Goal: Check status

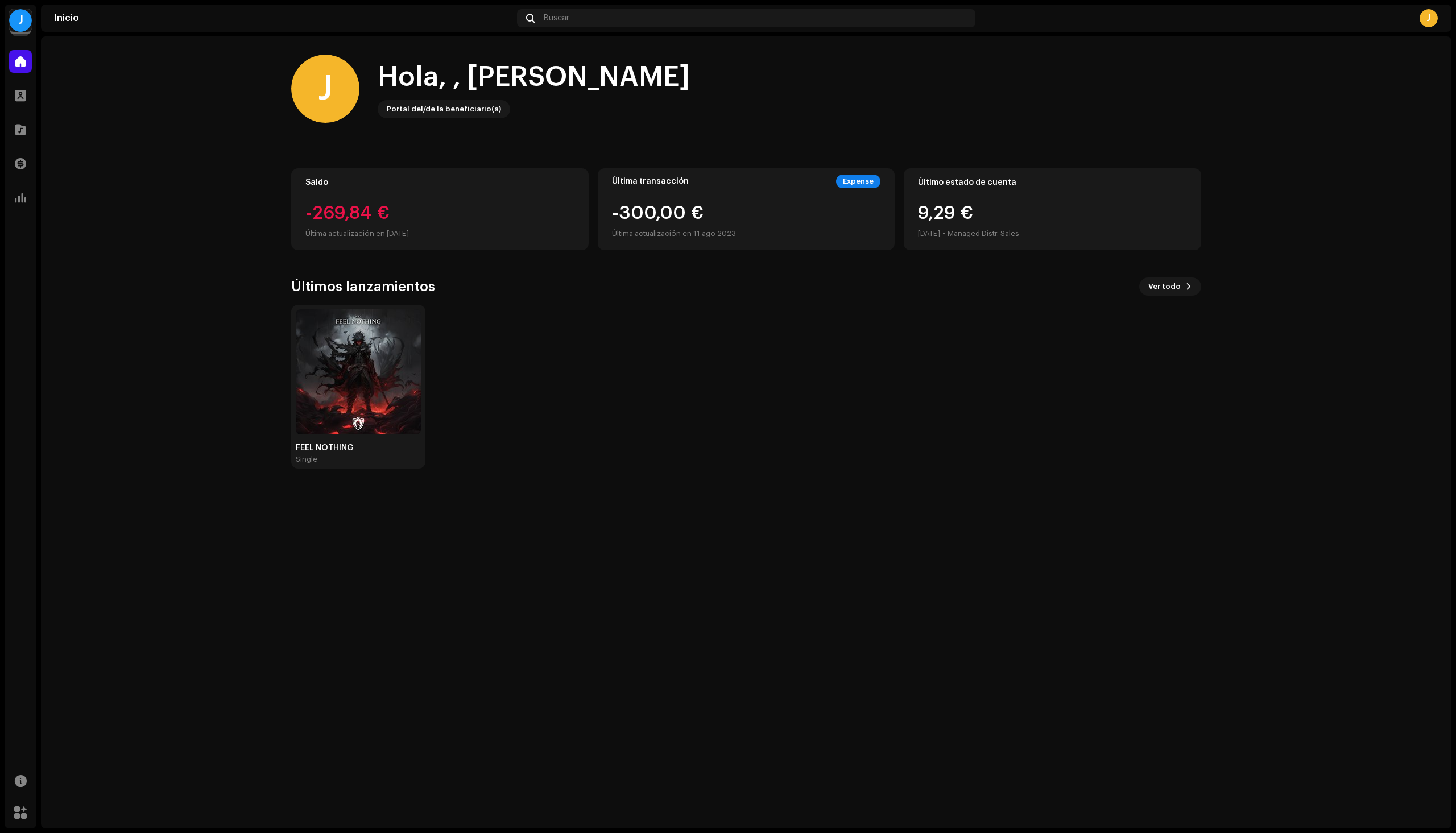
click at [22, 27] on div "J" at bounding box center [20, 20] width 23 height 23
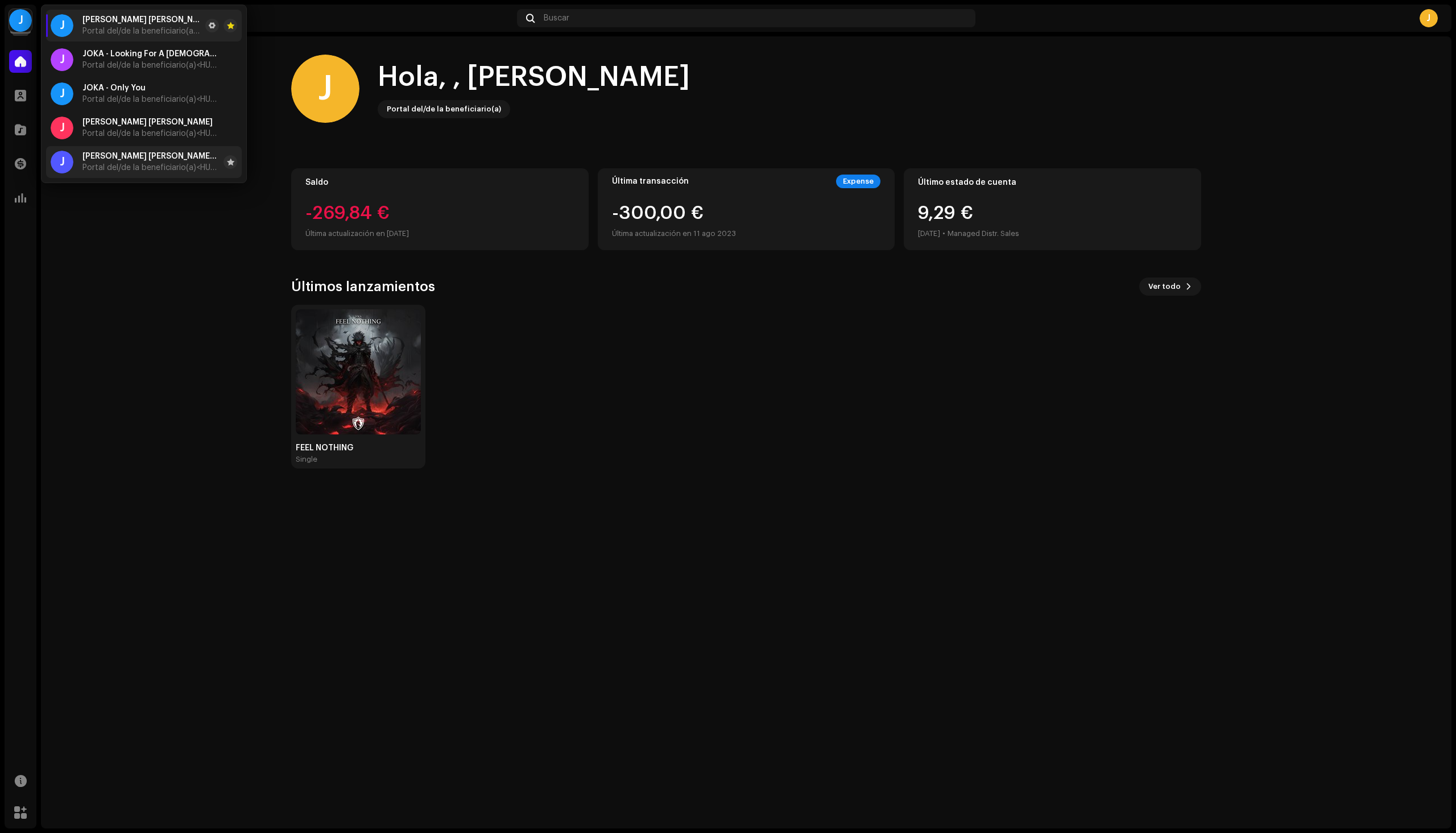
click at [150, 156] on span "[PERSON_NAME] [PERSON_NAME] - Beg For You" at bounding box center [150, 156] width 136 height 9
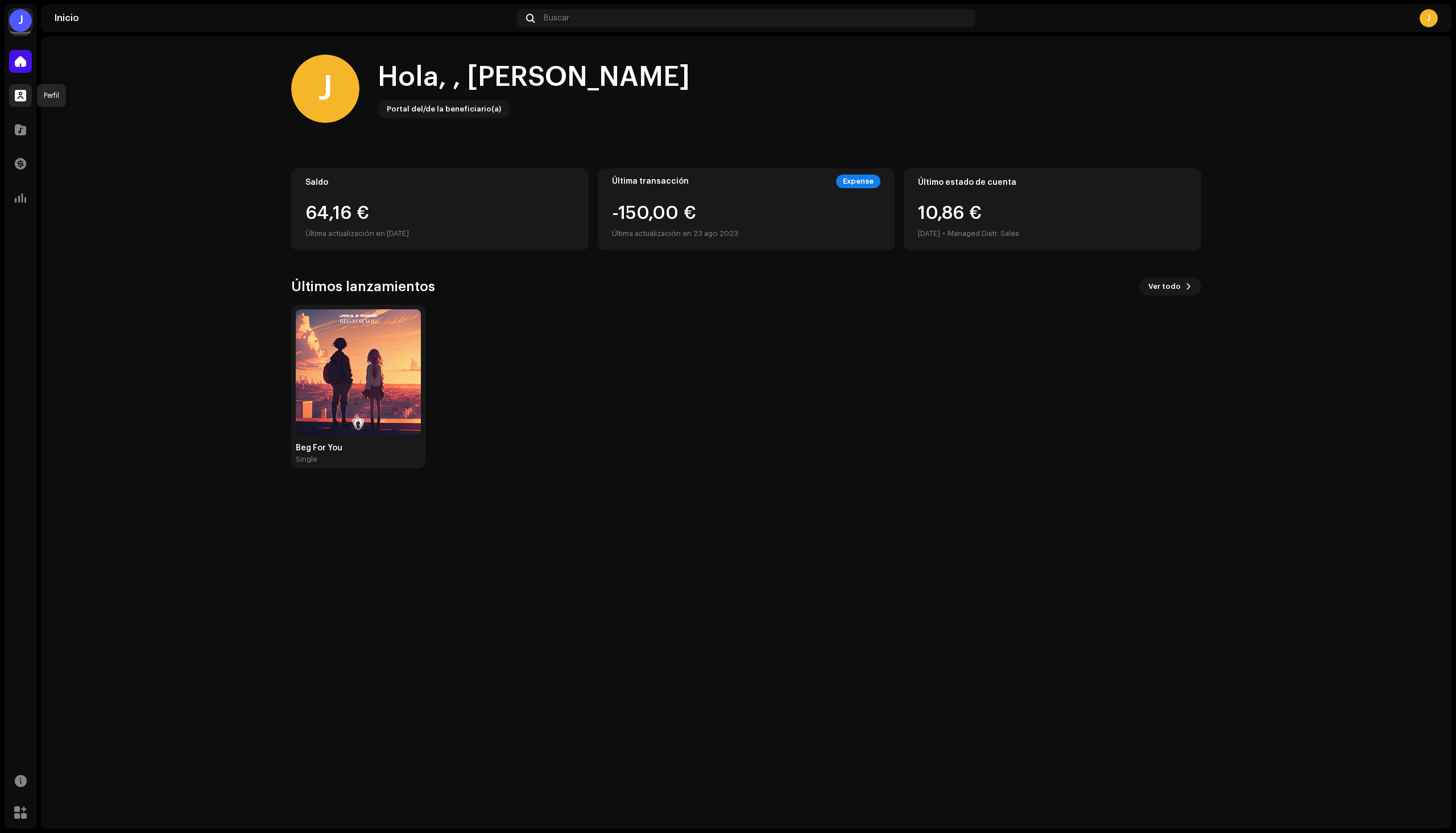
click at [20, 95] on span at bounding box center [21, 95] width 12 height 9
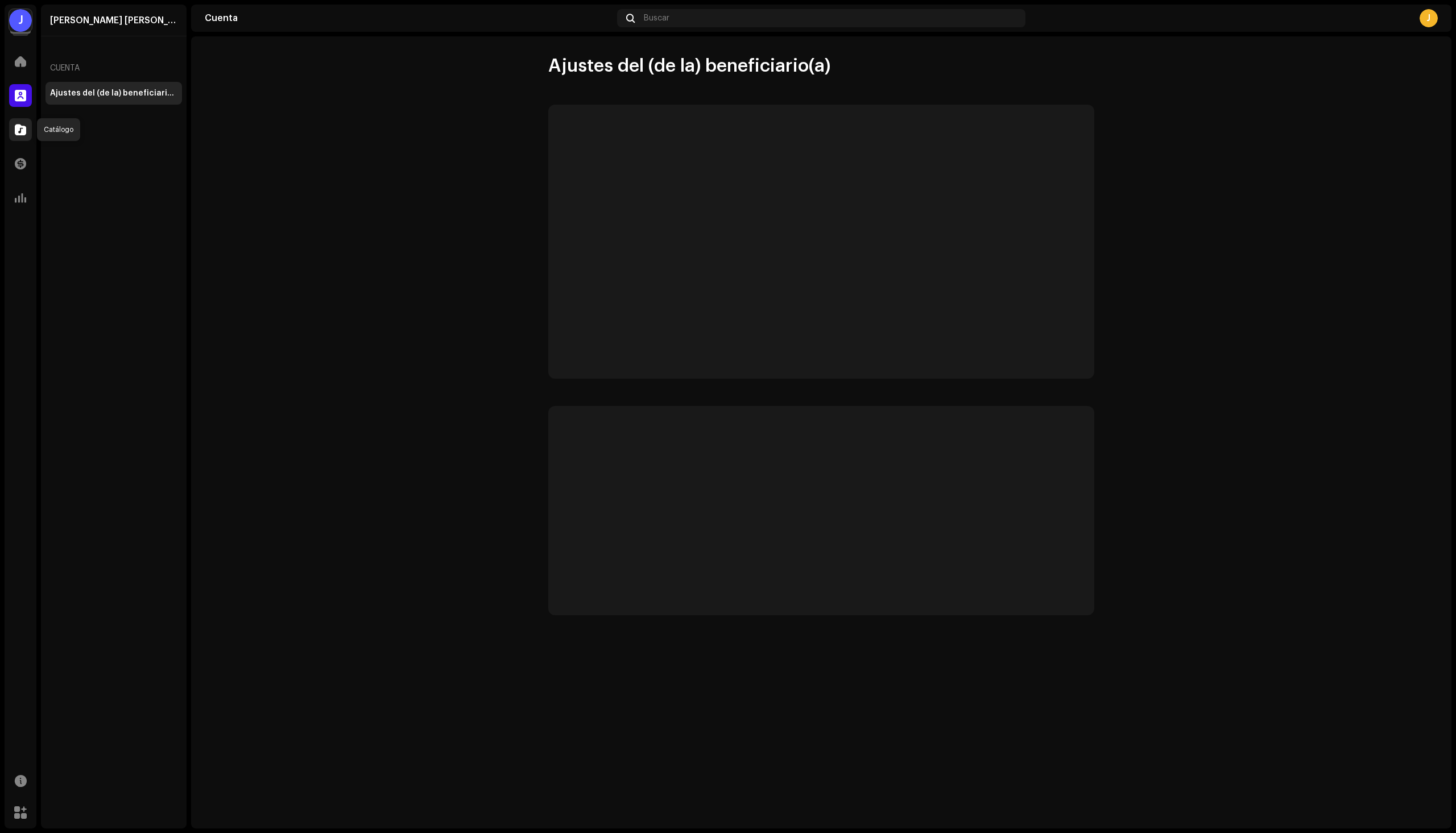
click at [25, 133] on span at bounding box center [21, 129] width 12 height 9
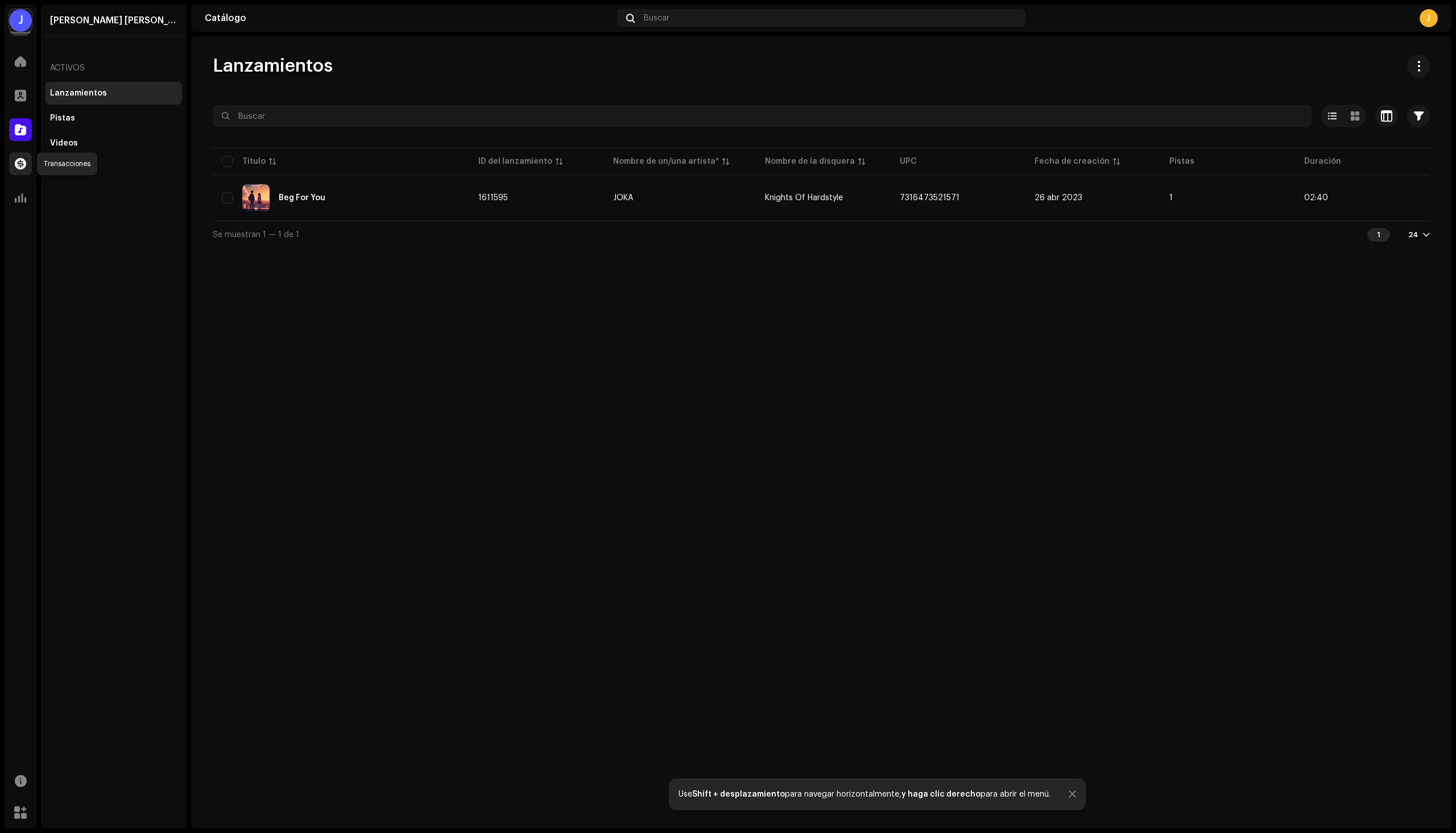
click at [15, 162] on span at bounding box center [21, 163] width 12 height 9
